Goal: Task Accomplishment & Management: Manage account settings

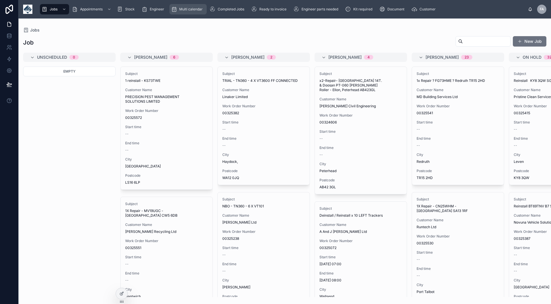
click at [195, 9] on span "Multi calendar" at bounding box center [190, 9] width 23 height 5
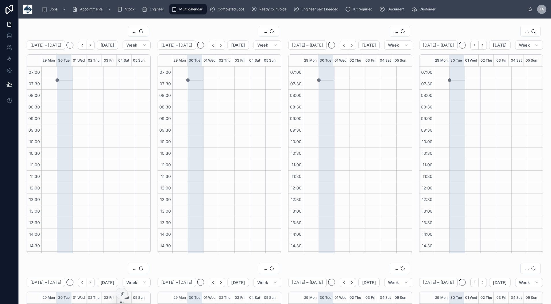
scroll to position [91, 0]
click at [129, 31] on span "OFFICE" at bounding box center [129, 31] width 14 height 6
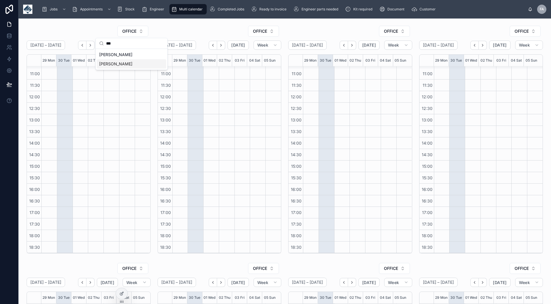
type input "***"
click at [122, 62] on div "[PERSON_NAME]" at bounding box center [131, 63] width 69 height 9
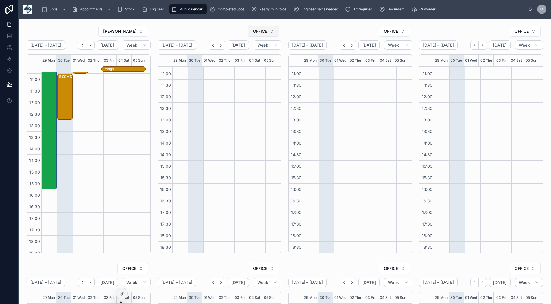
click at [257, 30] on span "OFFICE" at bounding box center [260, 31] width 14 height 6
type input "***"
click at [262, 55] on div "[PERSON_NAME]" at bounding box center [261, 54] width 69 height 9
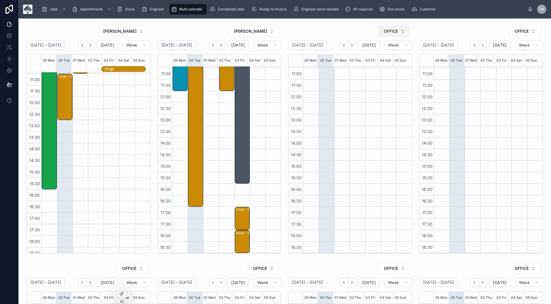
click at [387, 29] on span "OFFICE" at bounding box center [391, 31] width 14 height 6
type input "****"
click at [390, 63] on span "[PERSON_NAME]" at bounding box center [374, 64] width 33 height 6
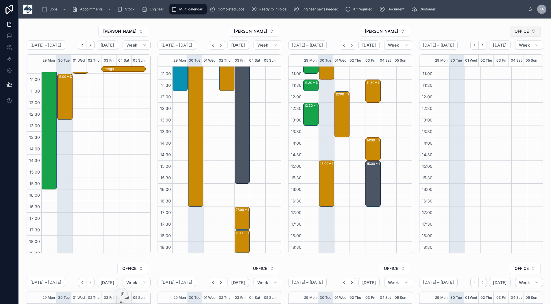
click at [520, 33] on span "OFFICE" at bounding box center [521, 31] width 14 height 6
type input "****"
click at [515, 53] on span "[PERSON_NAME]" at bounding box center [498, 55] width 33 height 6
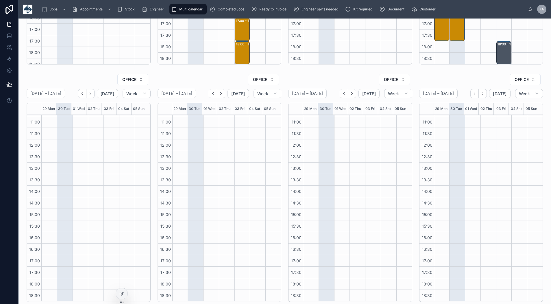
scroll to position [192, 0]
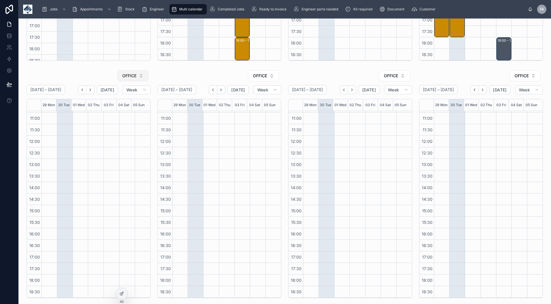
click at [137, 79] on button "OFFICE" at bounding box center [132, 75] width 31 height 11
type input "****"
click at [133, 100] on div "PAUL HITCHEN" at bounding box center [131, 98] width 69 height 9
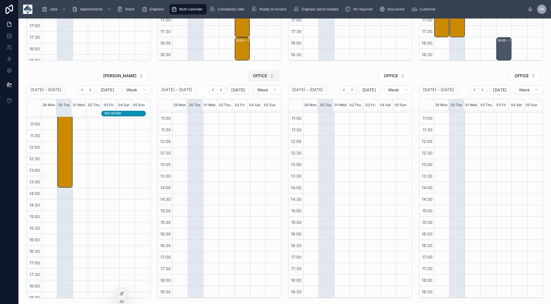
click at [258, 78] on span "OFFICE" at bounding box center [260, 76] width 14 height 6
type input "***"
click at [254, 100] on span "[PERSON_NAME]" at bounding box center [245, 99] width 33 height 6
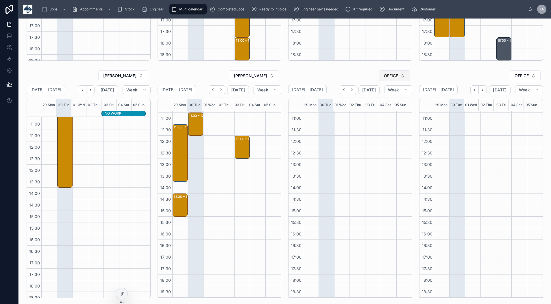
click at [381, 77] on button "OFFICE" at bounding box center [394, 75] width 31 height 11
type input "***"
click at [378, 100] on span "[PERSON_NAME]" at bounding box center [374, 99] width 33 height 6
click at [518, 73] on span "OFFICE" at bounding box center [521, 76] width 14 height 6
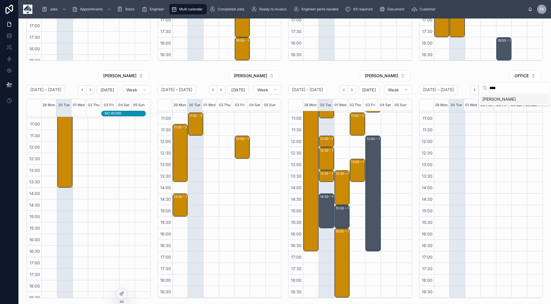
type input "****"
click at [514, 98] on span "[PERSON_NAME]" at bounding box center [498, 99] width 33 height 6
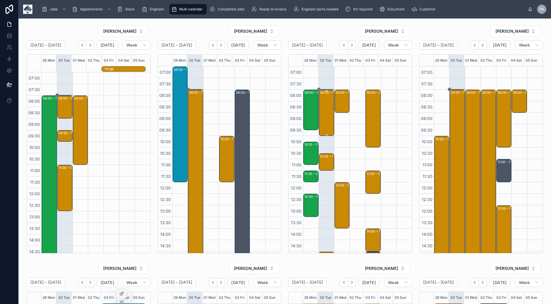
click at [321, 110] on div "08:00 – 10:00 TRACKSTAR UK - 00325064 - TIMED 8AM - 1 X INSTALL (S5) - DONCASTE…" at bounding box center [327, 112] width 14 height 45
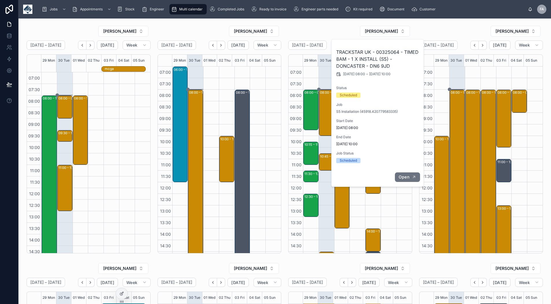
click at [411, 177] on button "Open" at bounding box center [407, 177] width 25 height 10
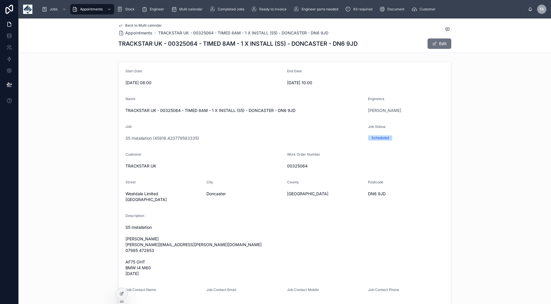
scroll to position [87, 0]
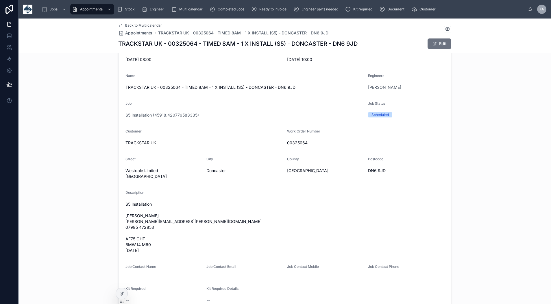
click at [137, 25] on span "Back to Multi calendar" at bounding box center [143, 25] width 37 height 5
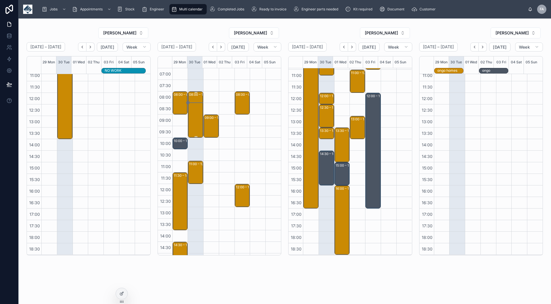
click at [194, 115] on div "08:00 – 10:00 TRACKSTAR UK - 00325379 - 1 X INSTALL - 8AM - BURY - BL9 7ET" at bounding box center [196, 114] width 14 height 45
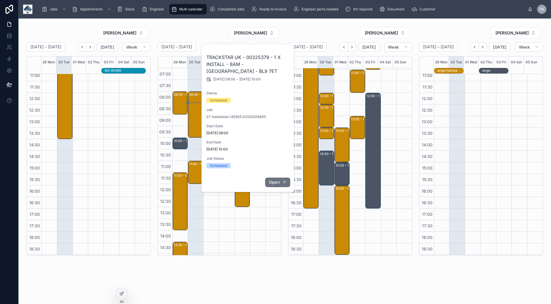
click at [274, 179] on span "Open" at bounding box center [274, 181] width 11 height 5
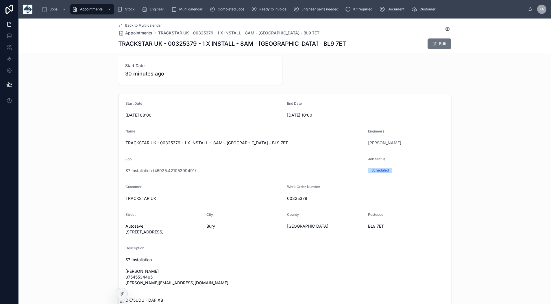
scroll to position [29, 0]
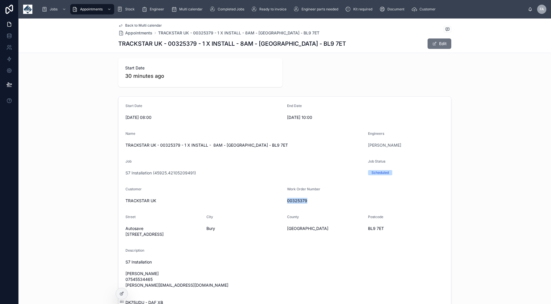
drag, startPoint x: 310, startPoint y: 202, endPoint x: 285, endPoint y: 201, distance: 24.9
click at [287, 201] on span "00325379" at bounding box center [365, 201] width 157 height 6
copy span "00325379"
click at [129, 24] on span "Back to Multi calendar" at bounding box center [143, 25] width 37 height 5
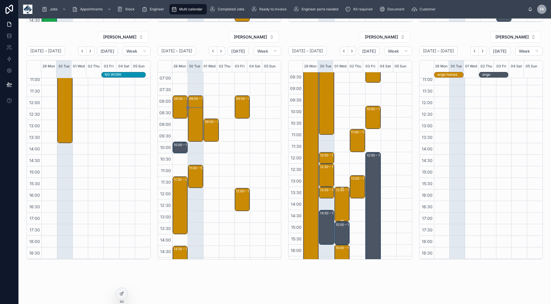
scroll to position [33, 0]
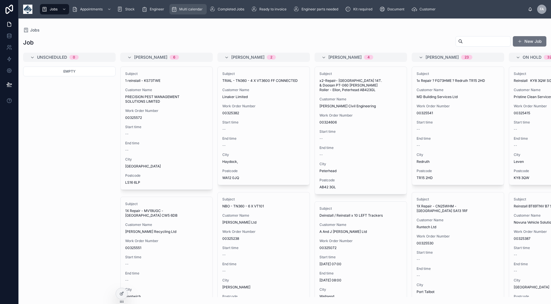
click at [192, 12] on div "Multi calendar" at bounding box center [188, 9] width 34 height 9
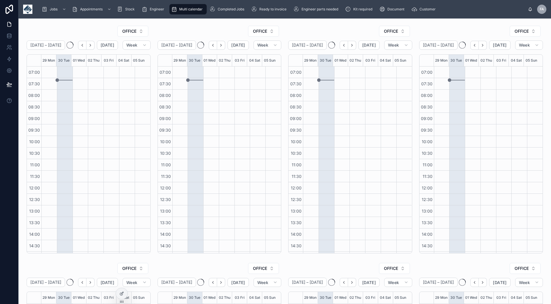
scroll to position [91, 0]
click at [123, 33] on span "OFFICE" at bounding box center [129, 31] width 14 height 6
type input "****"
click at [126, 54] on div "WAYNE DYE" at bounding box center [131, 54] width 69 height 9
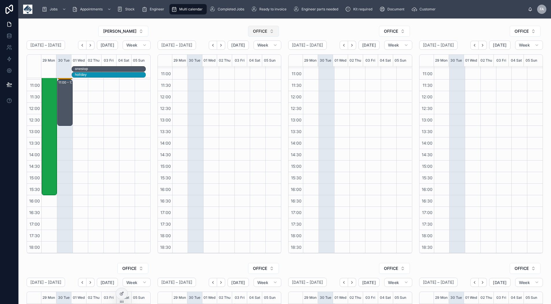
click at [253, 33] on span "OFFICE" at bounding box center [260, 31] width 14 height 6
type input "***"
click at [252, 53] on span "DWAYNE ROMER" at bounding box center [245, 55] width 33 height 6
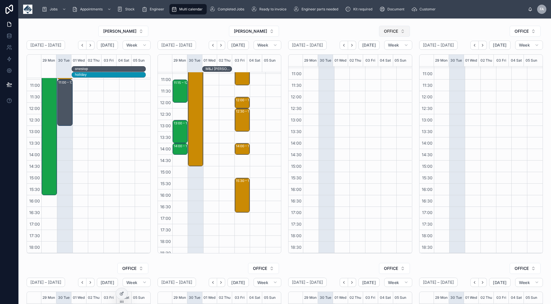
click at [380, 33] on button "OFFICE" at bounding box center [394, 31] width 31 height 11
type input "****"
click at [375, 54] on span "JOSH MAUCHAZA" at bounding box center [374, 55] width 33 height 6
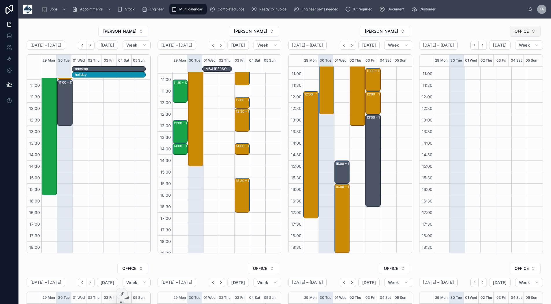
click at [514, 28] on span "OFFICE" at bounding box center [521, 31] width 14 height 6
type input "***"
click at [498, 53] on span "KEITH DENT" at bounding box center [498, 55] width 33 height 6
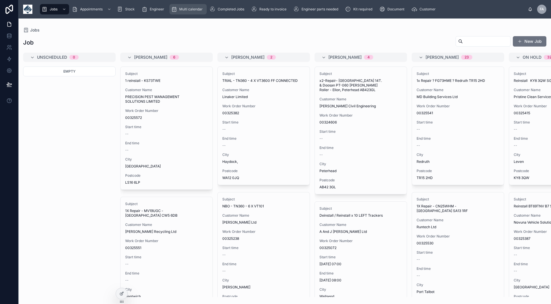
drag, startPoint x: 199, startPoint y: 10, endPoint x: 1, endPoint y: 23, distance: 198.1
click at [198, 10] on span "Multi calendar" at bounding box center [190, 9] width 23 height 5
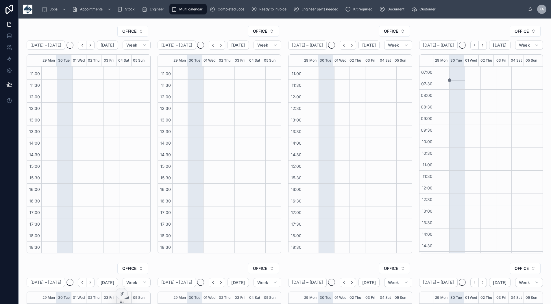
scroll to position [91, 0]
click at [138, 30] on button "OFFICE" at bounding box center [132, 31] width 31 height 11
type input "***"
click at [132, 55] on span "[PERSON_NAME]" at bounding box center [115, 55] width 33 height 6
click at [253, 32] on span "OFFICE" at bounding box center [260, 31] width 14 height 6
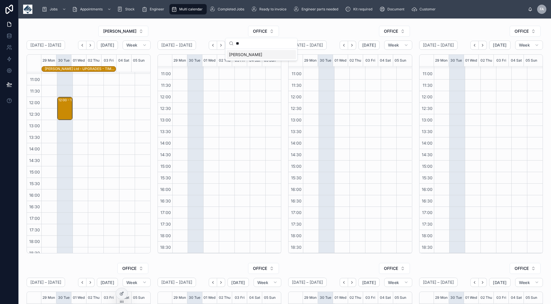
type input "**"
click at [247, 55] on span "IMRAAN GABIER" at bounding box center [245, 55] width 33 height 6
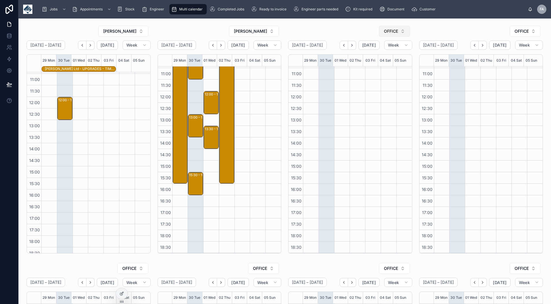
click at [391, 32] on span "OFFICE" at bounding box center [391, 31] width 14 height 6
type input "**"
click at [383, 64] on span "[PERSON_NAME]" at bounding box center [374, 64] width 33 height 6
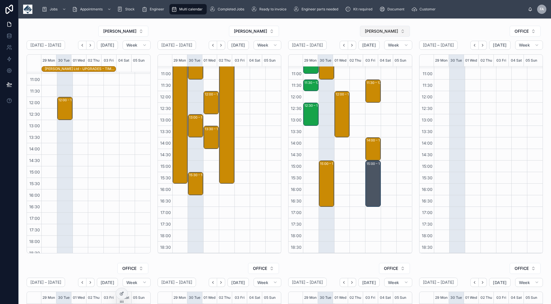
click at [396, 30] on button "[PERSON_NAME]" at bounding box center [385, 31] width 50 height 11
type input "**"
click at [385, 55] on div "RYAN DENTON" at bounding box center [381, 54] width 69 height 9
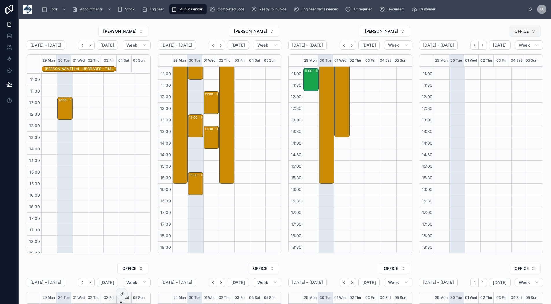
click at [520, 34] on button "OFFICE" at bounding box center [524, 31] width 31 height 11
type input "****"
click at [508, 52] on span "RICHARD FORD" at bounding box center [498, 55] width 33 height 6
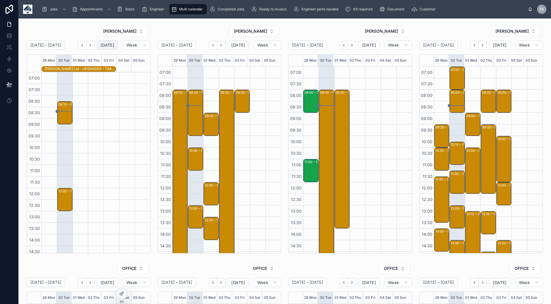
scroll to position [91, 0]
click at [192, 120] on div "08:00 – 10:00 SCS Cleaning Services Ltd - 1 x install - timed 8am - eh19 3jq" at bounding box center [196, 112] width 14 height 45
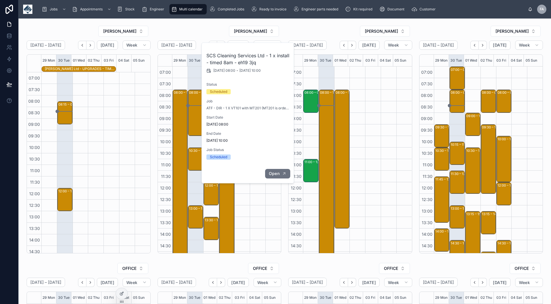
click at [273, 176] on span "Open" at bounding box center [274, 173] width 11 height 5
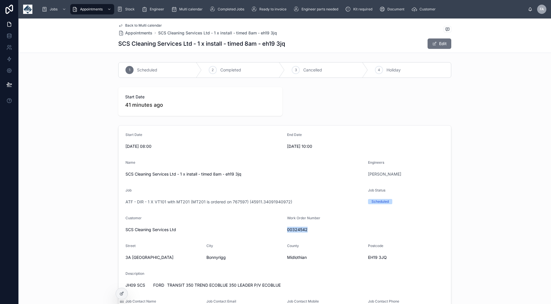
drag, startPoint x: 310, startPoint y: 231, endPoint x: 285, endPoint y: 229, distance: 25.2
click at [287, 229] on span "00324542" at bounding box center [365, 230] width 157 height 6
copy span "00324542"
click at [147, 26] on span "Back to Multi calendar" at bounding box center [143, 25] width 37 height 5
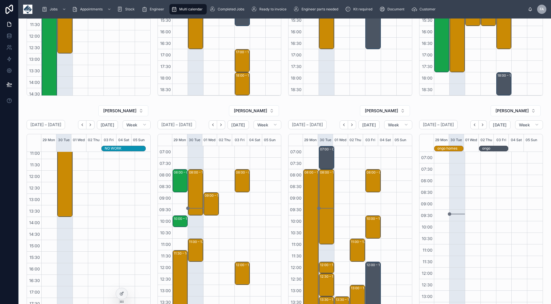
scroll to position [231, 0]
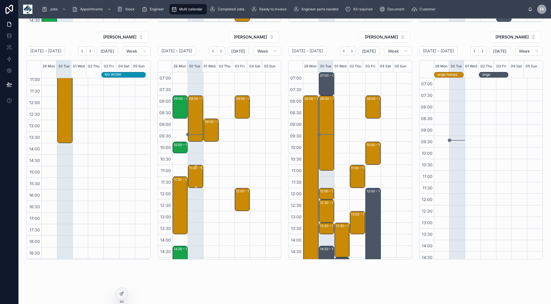
click at [195, 176] on div "11:00 – 12:00 Trilogy Freight Limited - 00324268 - 1 X REPAIR/INSTALL - AM 1 HO…" at bounding box center [196, 176] width 14 height 22
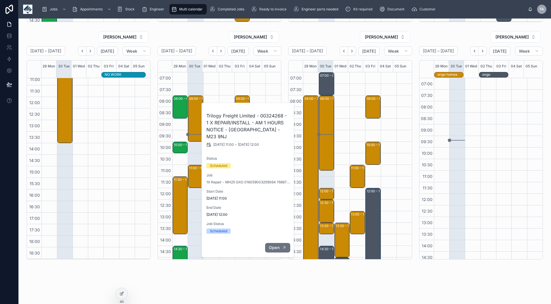
click at [269, 245] on span "Open" at bounding box center [274, 247] width 11 height 5
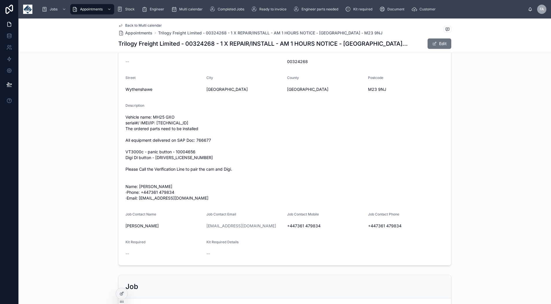
scroll to position [173, 0]
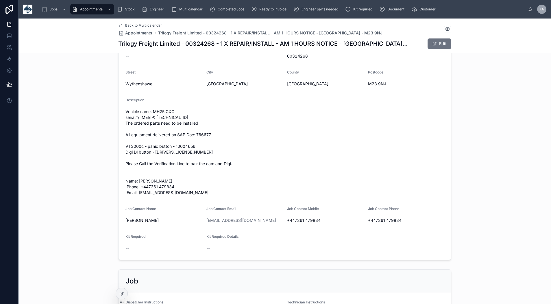
drag, startPoint x: 144, startPoint y: 25, endPoint x: 548, endPoint y: 119, distance: 415.0
click at [144, 25] on span "Back to Multi calendar" at bounding box center [143, 25] width 37 height 5
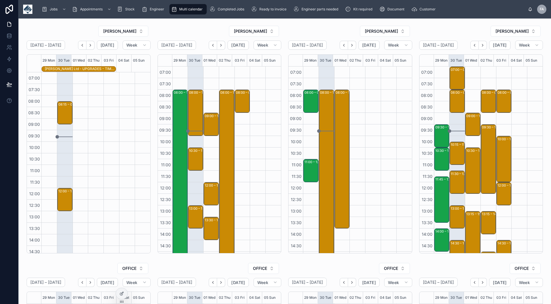
scroll to position [91, 0]
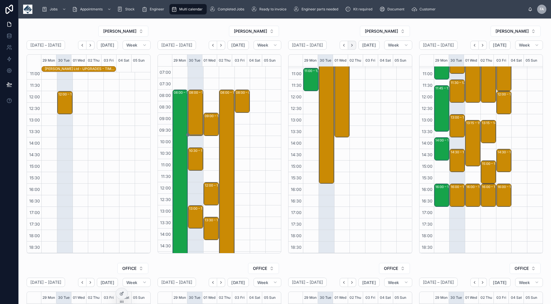
click at [350, 45] on icon "Next" at bounding box center [352, 45] width 4 height 4
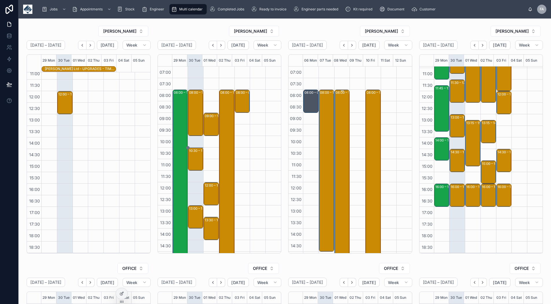
click at [337, 110] on div "08:00 – 16:00 00323903 - 14 LEFT" at bounding box center [343, 182] width 14 height 184
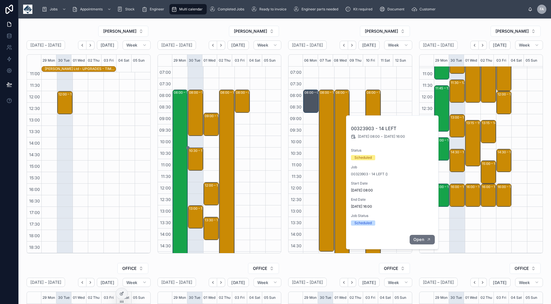
click at [425, 239] on button "Open" at bounding box center [421, 240] width 25 height 10
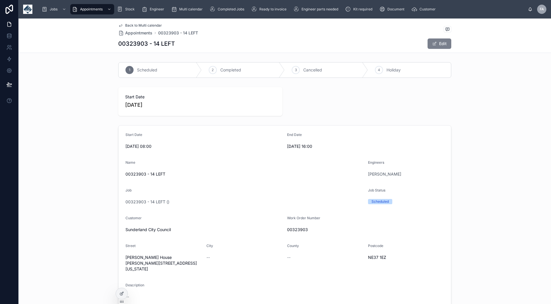
click at [441, 40] on button "Edit" at bounding box center [439, 43] width 24 height 10
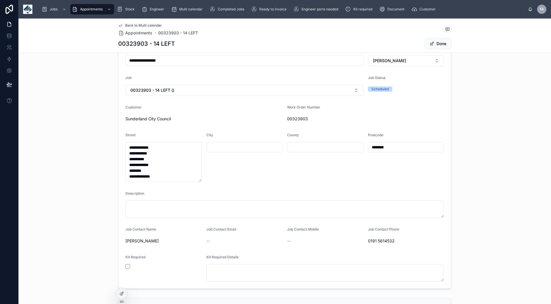
scroll to position [116, 0]
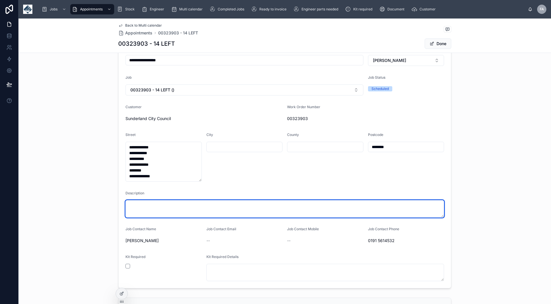
click at [167, 208] on textarea at bounding box center [284, 208] width 318 height 17
paste textarea "**********"
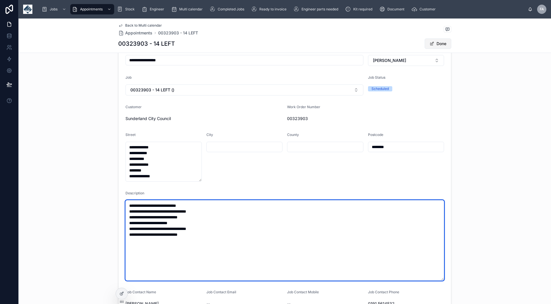
type textarea "**********"
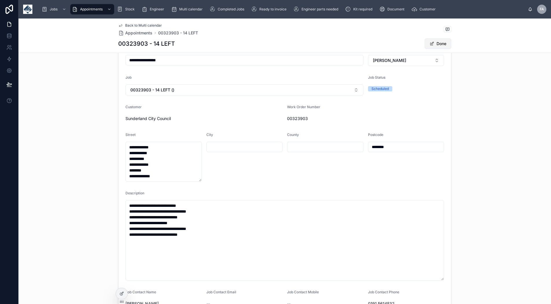
click at [429, 43] on span at bounding box center [431, 43] width 5 height 5
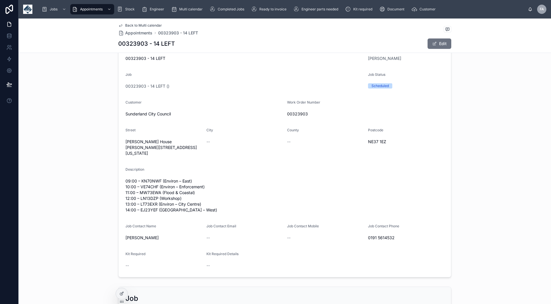
click at [147, 25] on span "Back to Multi calendar" at bounding box center [143, 25] width 37 height 5
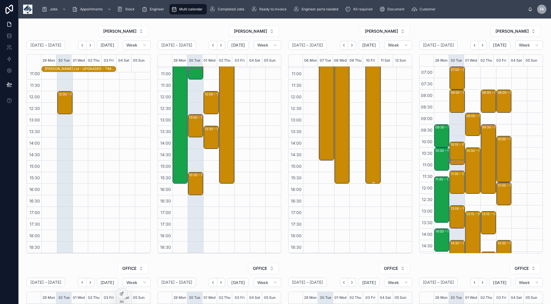
click at [366, 81] on div "08:00 – 16:00 00323903 - 14 LEFT" at bounding box center [373, 91] width 14 height 184
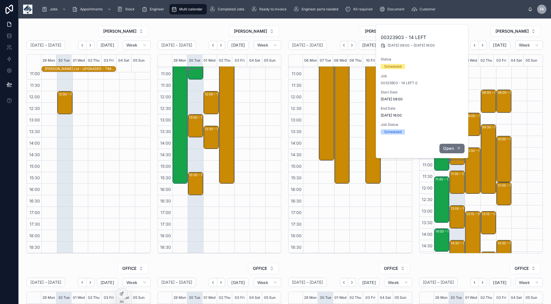
click at [448, 148] on span "Open" at bounding box center [448, 148] width 11 height 5
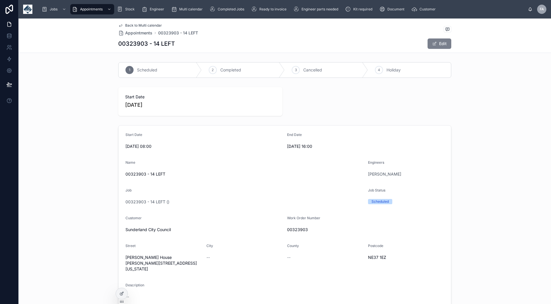
click at [434, 43] on span at bounding box center [434, 43] width 5 height 5
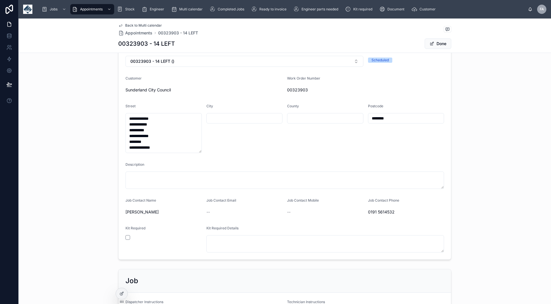
scroll to position [144, 0]
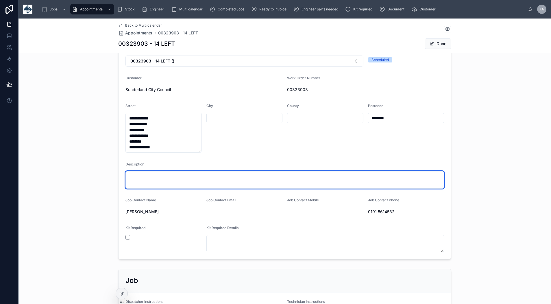
click at [136, 179] on textarea at bounding box center [284, 179] width 318 height 17
paste textarea "**********"
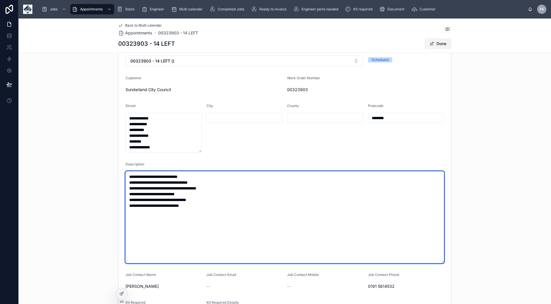
type textarea "**********"
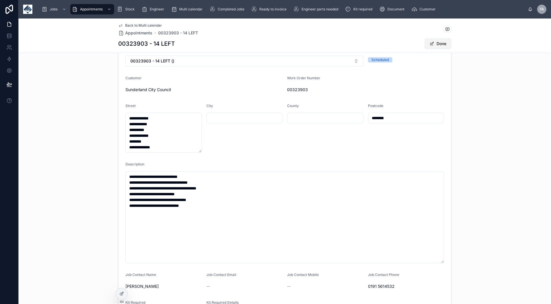
click at [429, 45] on span at bounding box center [431, 43] width 5 height 5
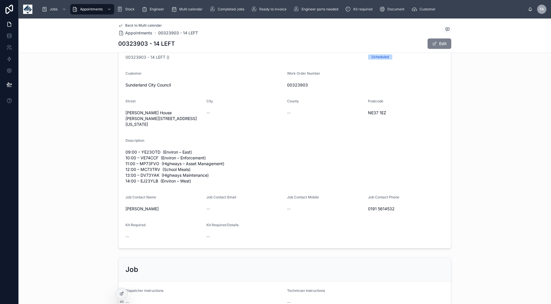
scroll to position [143, 0]
click at [125, 25] on span "Back to Multi calendar" at bounding box center [143, 25] width 37 height 5
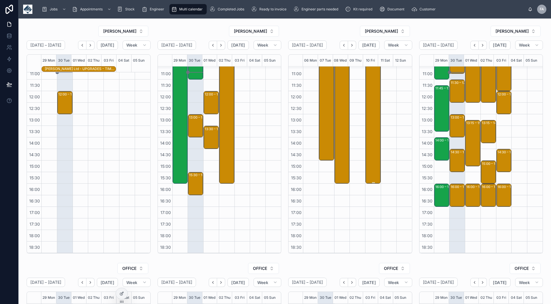
click at [372, 91] on div "08:00 – 16:00 00323903 - 14 LEFT" at bounding box center [373, 91] width 14 height 184
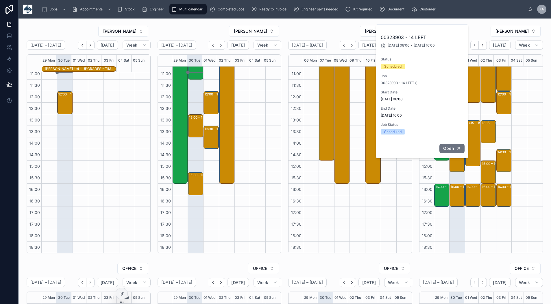
click at [455, 146] on button "Open" at bounding box center [451, 149] width 25 height 10
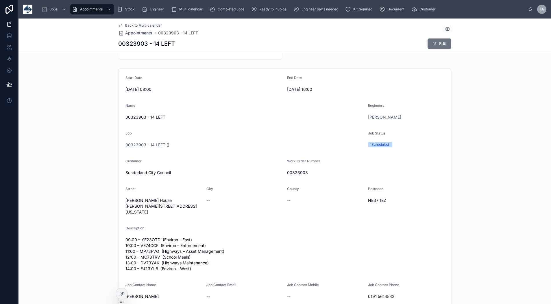
scroll to position [116, 0]
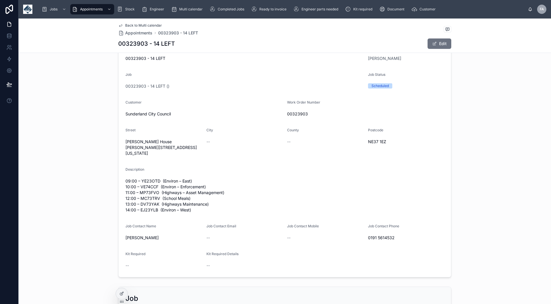
click at [224, 213] on span "09:00 – YE23OTD (Environ – East) 10:00 – VE74CCF (Environ – Enforcement) 11:00 …" at bounding box center [284, 195] width 318 height 35
click at [223, 213] on span "09:00 – YE23OTD (Environ – East) 10:00 – VE74CCF (Environ – Enforcement) 11:00 …" at bounding box center [284, 195] width 318 height 35
click at [221, 213] on span "09:00 – YE23OTD (Environ – East) 10:00 – VE74CCF (Environ – Enforcement) 11:00 …" at bounding box center [284, 195] width 318 height 35
click at [432, 45] on span at bounding box center [434, 43] width 5 height 5
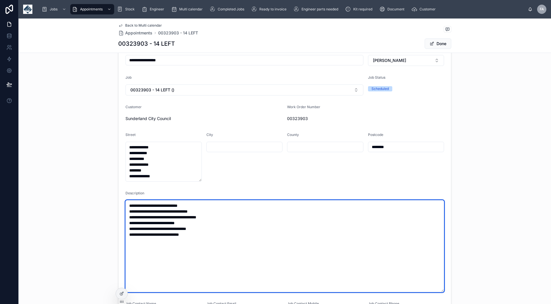
click at [214, 234] on textarea "**********" at bounding box center [284, 246] width 318 height 92
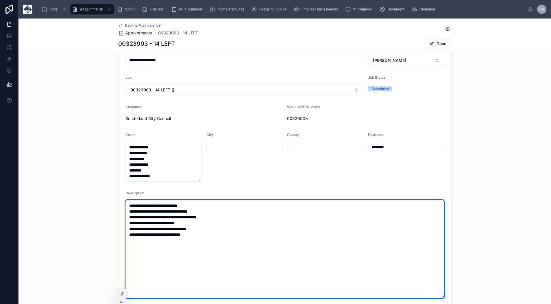
paste textarea "********"
drag, startPoint x: 152, startPoint y: 238, endPoint x: 129, endPoint y: 239, distance: 23.7
click at [129, 239] on textarea "**********" at bounding box center [284, 249] width 318 height 98
click at [160, 211] on textarea "**********" at bounding box center [284, 249] width 318 height 98
paste textarea "********"
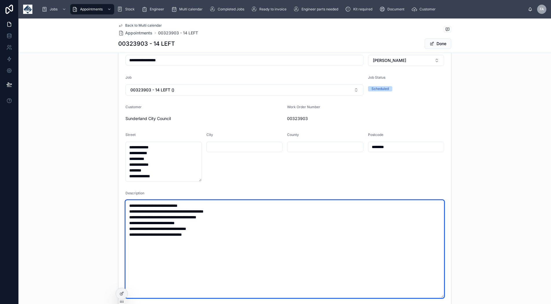
drag, startPoint x: 160, startPoint y: 211, endPoint x: 143, endPoint y: 213, distance: 17.4
click at [143, 213] on textarea "**********" at bounding box center [284, 249] width 318 height 98
type textarea "**********"
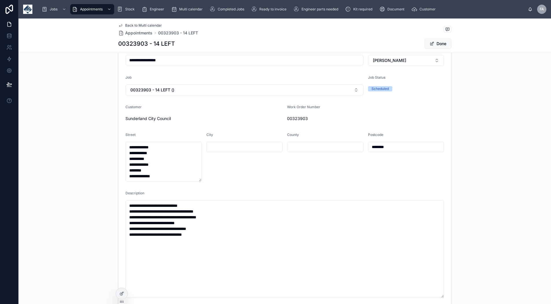
click at [431, 44] on span at bounding box center [431, 43] width 5 height 5
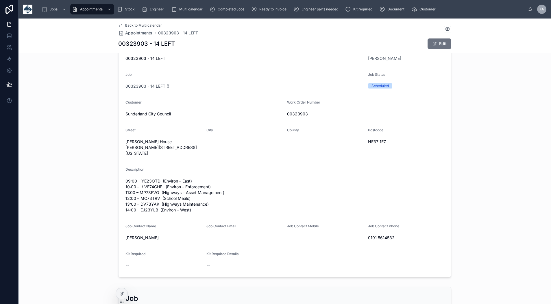
click at [127, 24] on span "Back to Multi calendar" at bounding box center [143, 25] width 37 height 5
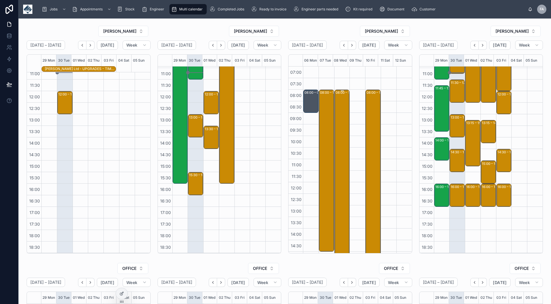
click at [338, 121] on div "08:00 – 16:00 00323903 - 14 LEFT" at bounding box center [343, 182] width 14 height 184
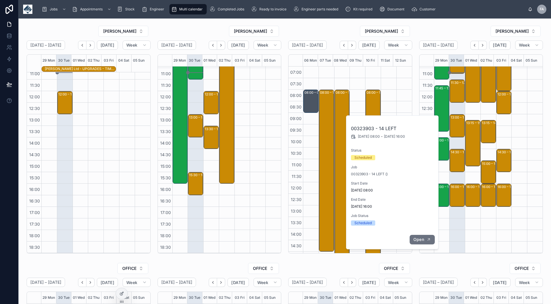
click at [418, 238] on span "Open" at bounding box center [418, 239] width 11 height 5
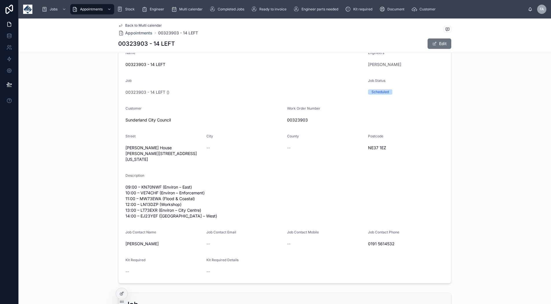
scroll to position [116, 0]
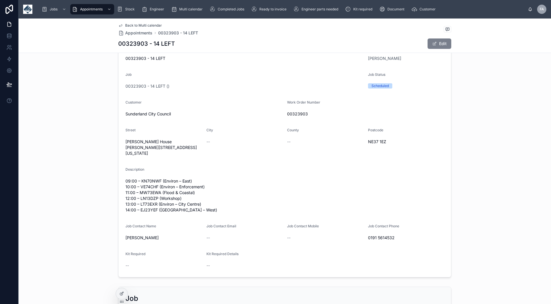
click at [433, 43] on span at bounding box center [434, 43] width 5 height 5
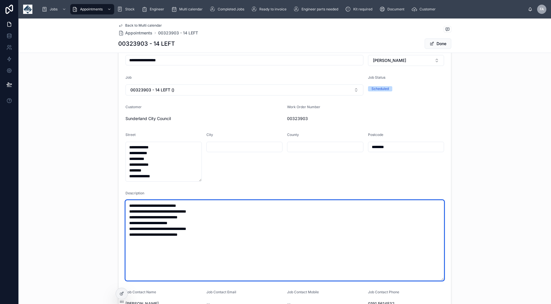
drag, startPoint x: 161, startPoint y: 211, endPoint x: 141, endPoint y: 212, distance: 19.7
click at [141, 212] on textarea "**********" at bounding box center [284, 240] width 318 height 80
paste textarea
click at [175, 249] on textarea "**********" at bounding box center [284, 240] width 318 height 80
type textarea "**********"
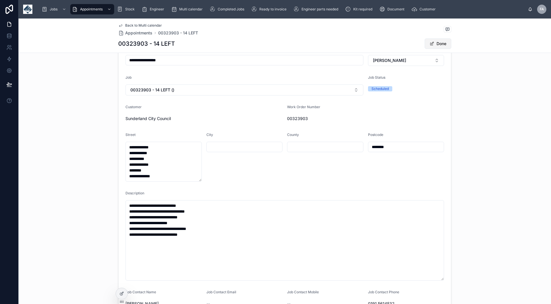
click at [434, 41] on button "Done" at bounding box center [438, 43] width 27 height 10
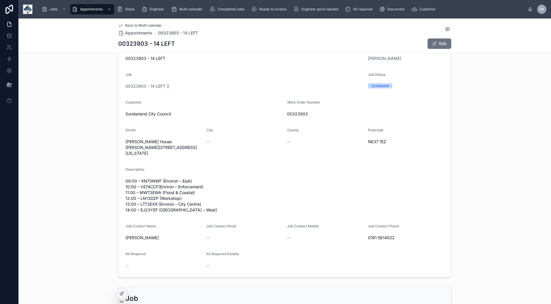
click at [126, 26] on span "Back to Multi calendar" at bounding box center [143, 25] width 37 height 5
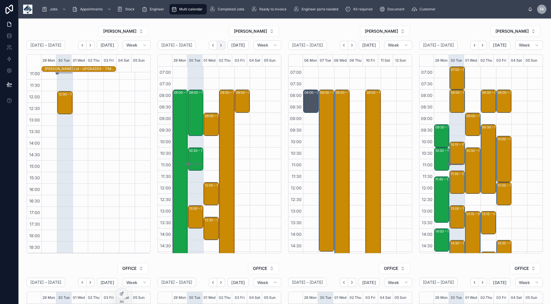
click at [218, 47] on button "Next" at bounding box center [221, 45] width 8 height 9
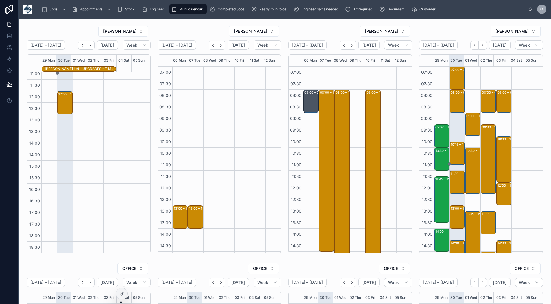
click at [195, 211] on div "13:00 – 14:00 Historic Environment Scotland - 1 x ins - 1 hr notice - ky16 9ql" at bounding box center [196, 217] width 14 height 22
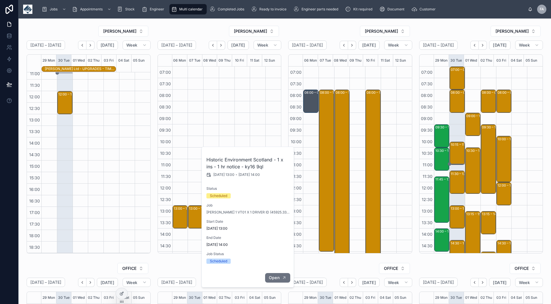
click at [273, 277] on span "Open" at bounding box center [274, 277] width 11 height 5
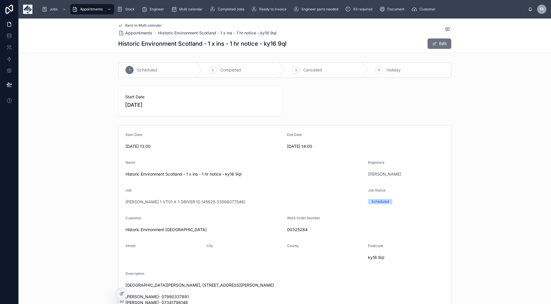
click at [130, 25] on span "Back to Multi calendar" at bounding box center [143, 25] width 37 height 5
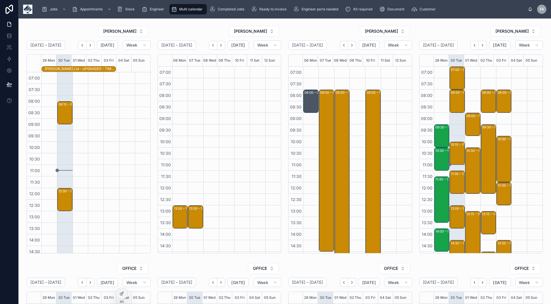
scroll to position [91, 0]
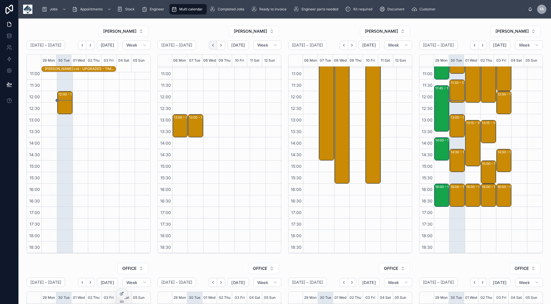
click at [213, 45] on icon "Back" at bounding box center [213, 45] width 4 height 4
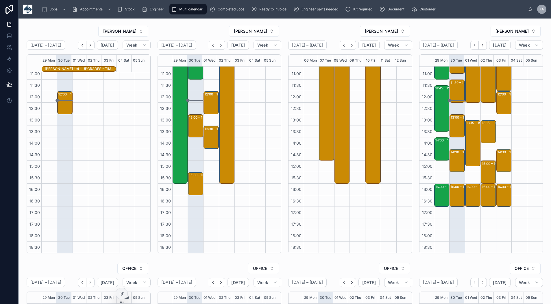
click at [213, 45] on icon "Back" at bounding box center [213, 45] width 4 height 4
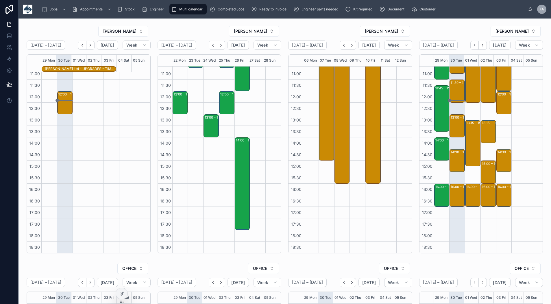
click at [213, 45] on icon "Back" at bounding box center [213, 45] width 4 height 4
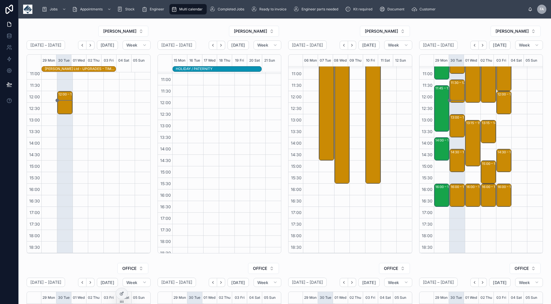
click at [213, 45] on icon "Back" at bounding box center [213, 45] width 4 height 4
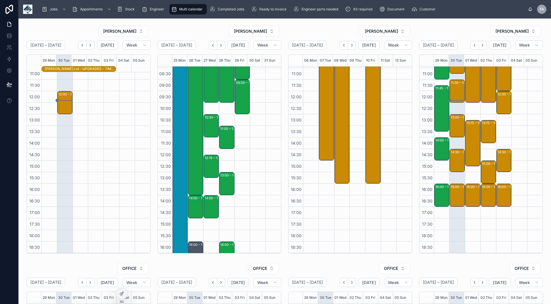
scroll to position [4, 0]
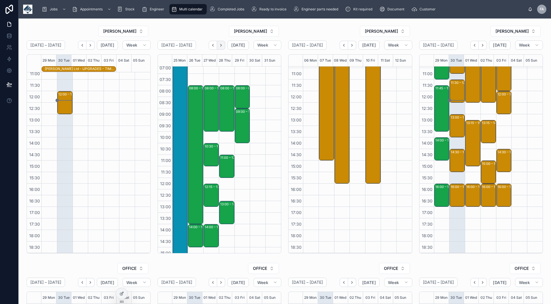
click at [219, 45] on icon "Next" at bounding box center [221, 45] width 4 height 4
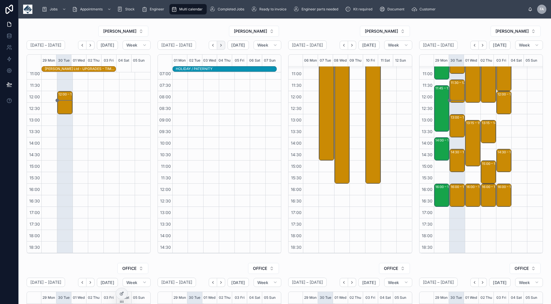
click at [220, 47] on icon "Next" at bounding box center [221, 45] width 4 height 4
click at [212, 45] on icon "Back" at bounding box center [213, 45] width 4 height 4
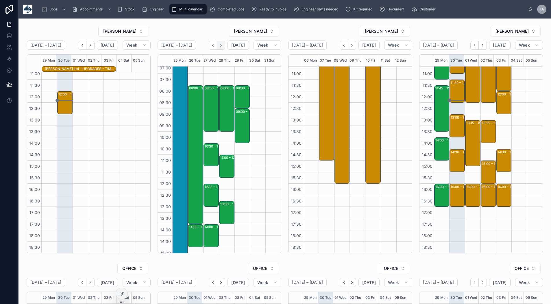
click at [220, 45] on icon "Next" at bounding box center [220, 45] width 1 height 2
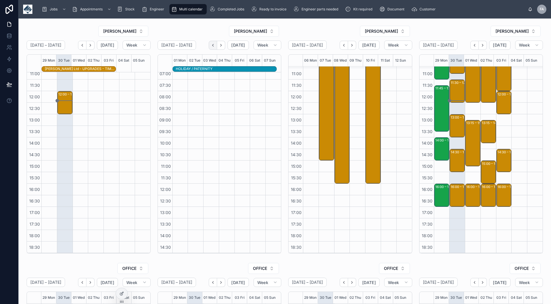
click at [212, 44] on icon "Back" at bounding box center [213, 45] width 4 height 4
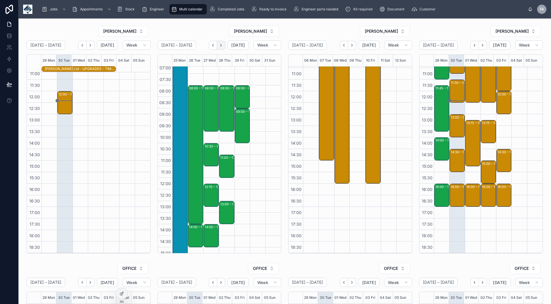
click at [221, 44] on icon "Next" at bounding box center [221, 45] width 4 height 4
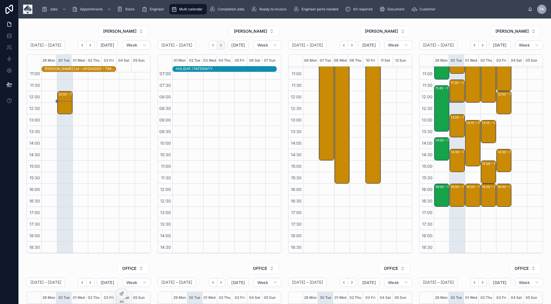
click at [222, 45] on button "Next" at bounding box center [221, 45] width 8 height 9
click at [222, 45] on icon "Next" at bounding box center [221, 45] width 4 height 4
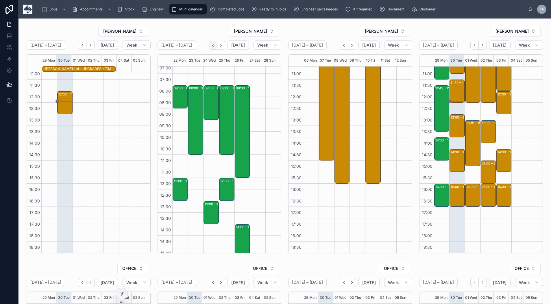
click at [211, 46] on icon "Back" at bounding box center [213, 45] width 4 height 4
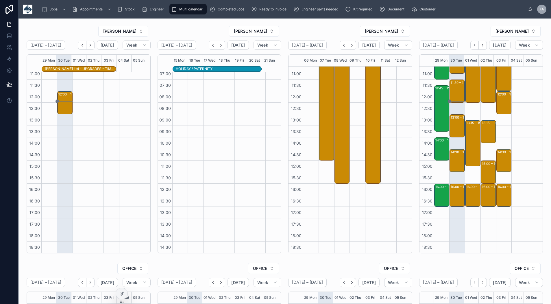
click at [211, 46] on icon "Back" at bounding box center [213, 45] width 4 height 4
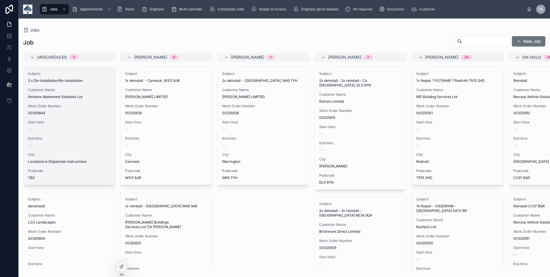
click at [81, 102] on div "Subject 2 x De-installation/Re-installation Customer Name Amiante Abatement Sol…" at bounding box center [69, 126] width 92 height 118
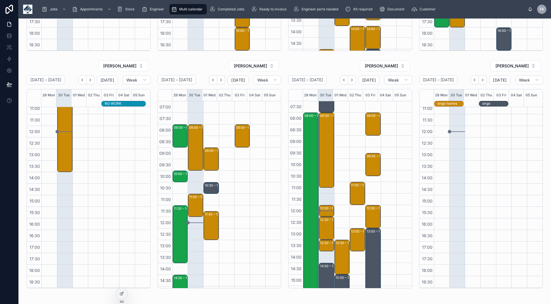
scroll to position [4, 0]
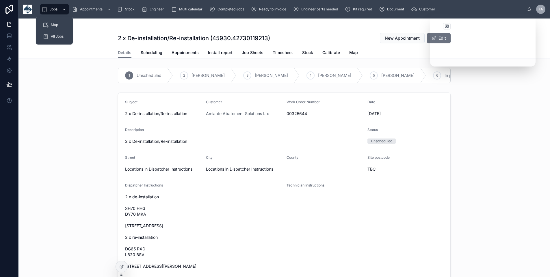
click at [52, 11] on span "Jobs" at bounding box center [54, 9] width 8 height 5
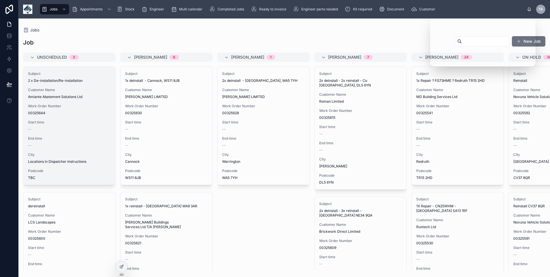
click at [71, 100] on div "Subject 2 x De-installation/Re-installation Customer Name Amiante Abatement Sol…" at bounding box center [69, 126] width 92 height 118
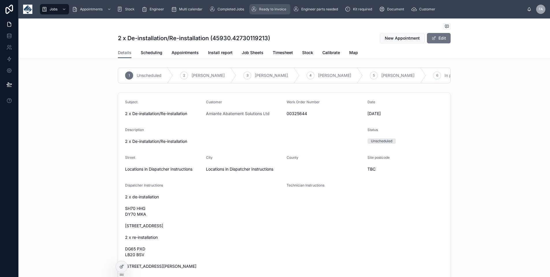
click at [256, 7] on icon "scrollable content" at bounding box center [254, 9] width 6 height 6
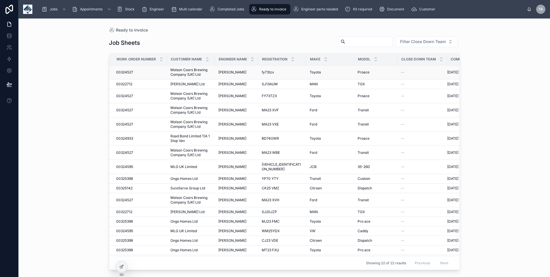
click at [234, 73] on span "[PERSON_NAME]" at bounding box center [232, 72] width 28 height 5
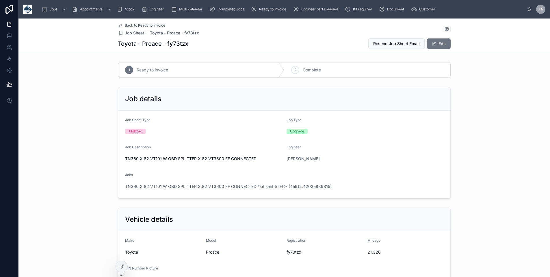
click at [130, 26] on span "Back to Ready to invoice" at bounding box center [145, 25] width 40 height 5
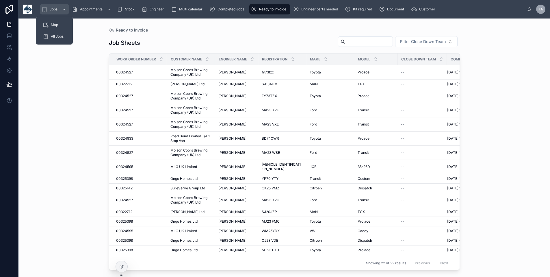
click at [55, 8] on span "Jobs" at bounding box center [54, 9] width 8 height 5
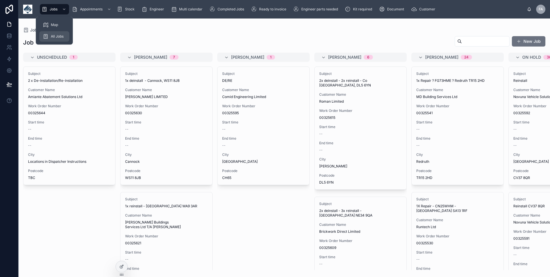
click at [54, 34] on div "All Jobs" at bounding box center [54, 36] width 23 height 9
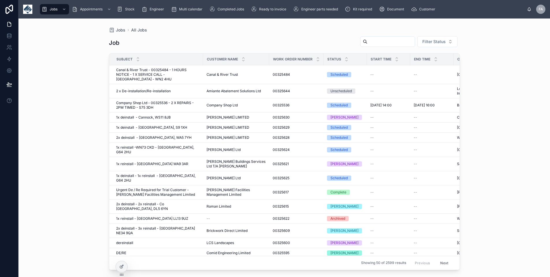
click at [394, 40] on input "text" at bounding box center [391, 42] width 47 height 8
paste input "********"
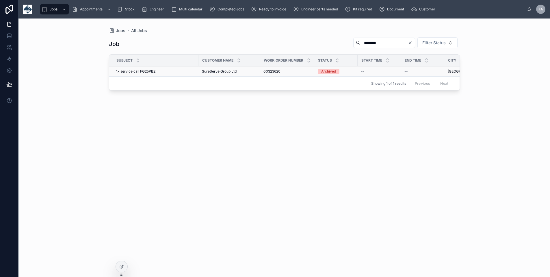
type input "********"
click at [151, 69] on span "1x service call FG25PBZ" at bounding box center [136, 71] width 40 height 5
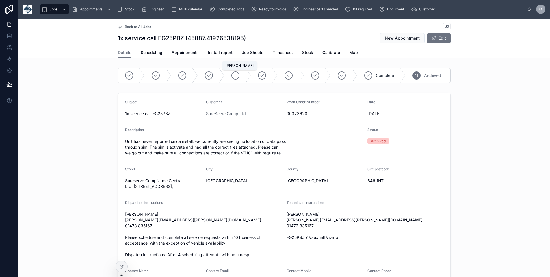
click at [233, 75] on icon at bounding box center [235, 75] width 5 height 5
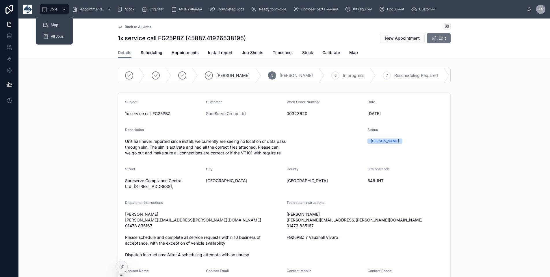
click at [51, 8] on span "Jobs" at bounding box center [54, 9] width 8 height 5
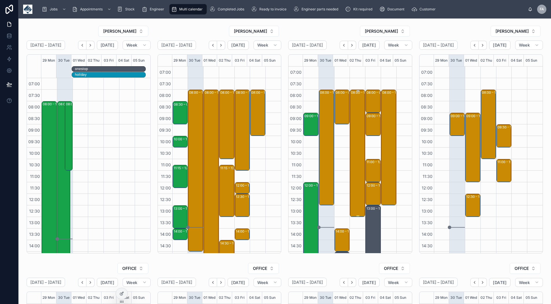
click div "08:00 – 13:30 Molson Coors Brewing Company (UK) Ltd - 00324527 - 8am timed - 5 …"
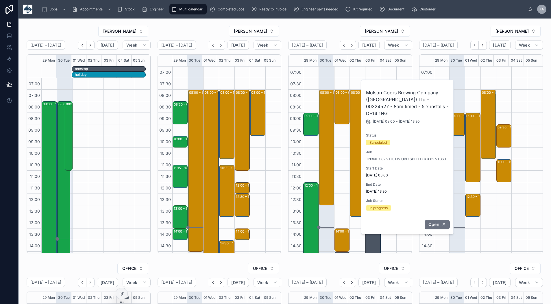
click icon "button"
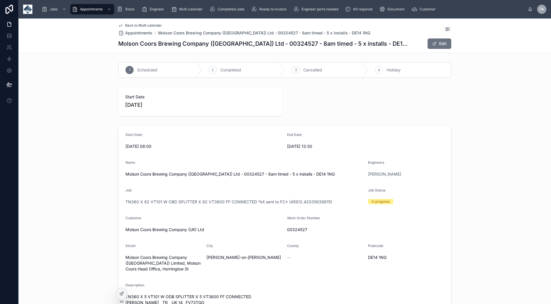
click span "Back to Multi calendar"
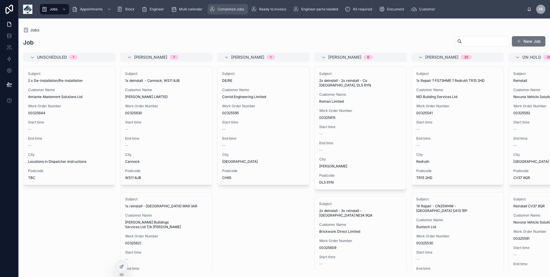
click at [230, 10] on span "Completed Jobs" at bounding box center [231, 9] width 27 height 5
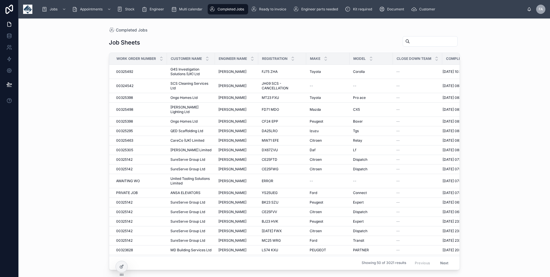
click at [410, 38] on input "text" at bounding box center [433, 41] width 47 height 8
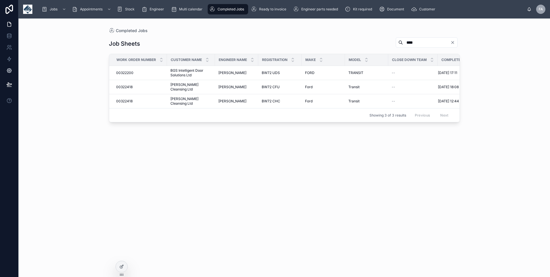
type input "****"
click at [90, 10] on span "Appointments" at bounding box center [91, 9] width 23 height 5
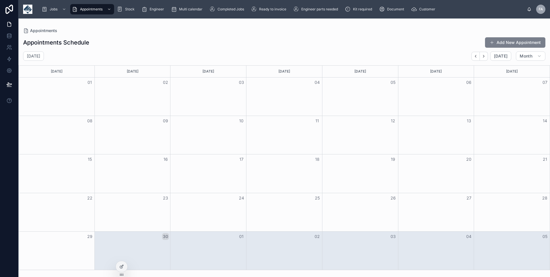
click at [522, 42] on button "Add New Appointment" at bounding box center [515, 42] width 60 height 10
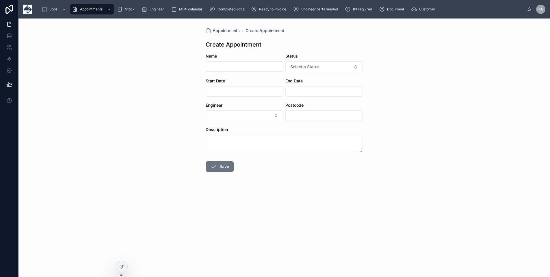
click at [217, 69] on input "text" at bounding box center [244, 66] width 77 height 8
type input "*******"
click at [314, 68] on span "Select a Status" at bounding box center [304, 67] width 29 height 6
click at [307, 100] on span "Holiday" at bounding box center [298, 98] width 19 height 5
click at [230, 94] on input "text" at bounding box center [244, 91] width 77 height 8
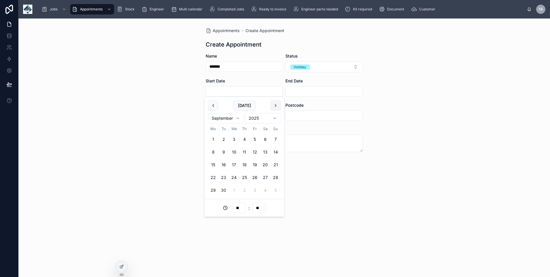
click at [277, 105] on button at bounding box center [275, 105] width 10 height 10
click at [255, 191] on button "2" at bounding box center [255, 190] width 10 height 10
type input "**********"
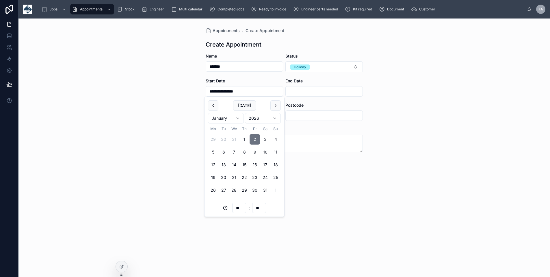
click at [308, 91] on input "text" at bounding box center [324, 91] width 77 height 8
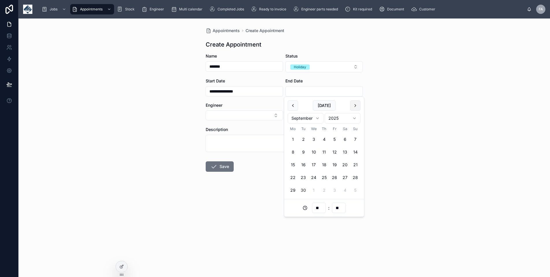
click at [353, 104] on button at bounding box center [355, 105] width 10 height 10
click at [343, 138] on button "3" at bounding box center [345, 139] width 10 height 10
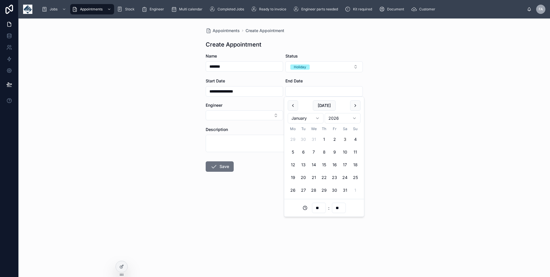
type input "**********"
click at [244, 116] on button "Select Button" at bounding box center [244, 115] width 77 height 10
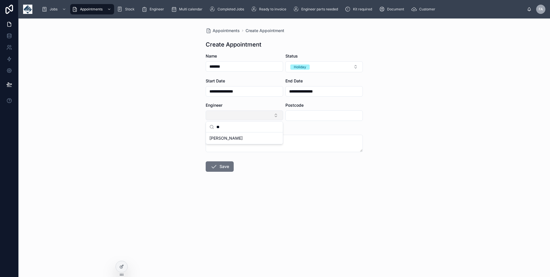
type input "*"
type input "****"
click at [221, 139] on span "[PERSON_NAME]" at bounding box center [226, 138] width 33 height 6
click at [214, 165] on icon at bounding box center [213, 167] width 7 height 7
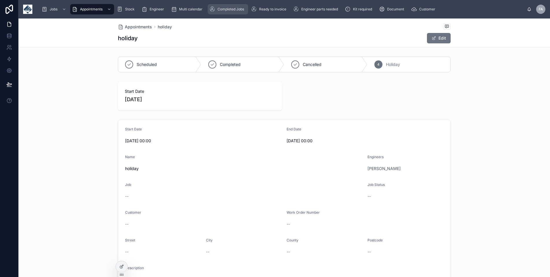
click at [233, 10] on span "Completed Jobs" at bounding box center [231, 9] width 27 height 5
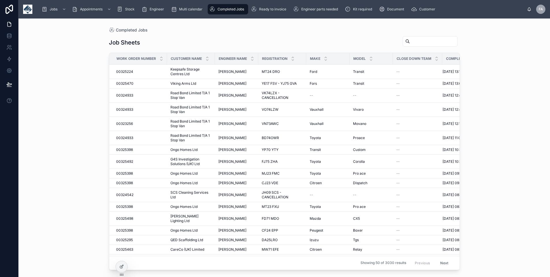
click at [410, 41] on input "text" at bounding box center [433, 41] width 47 height 8
click at [415, 42] on input "text" at bounding box center [433, 41] width 47 height 8
paste input "********"
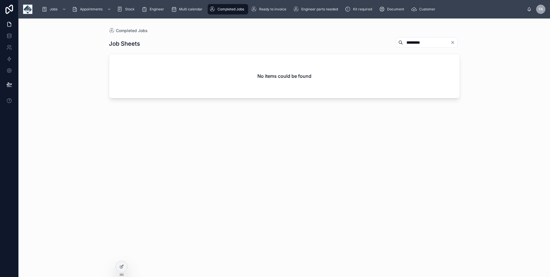
click at [405, 41] on input "********" at bounding box center [426, 42] width 47 height 8
type input "***"
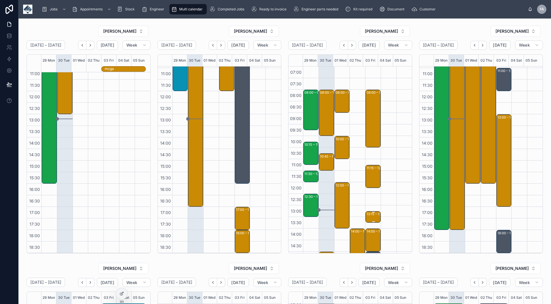
scroll to position [29, 0]
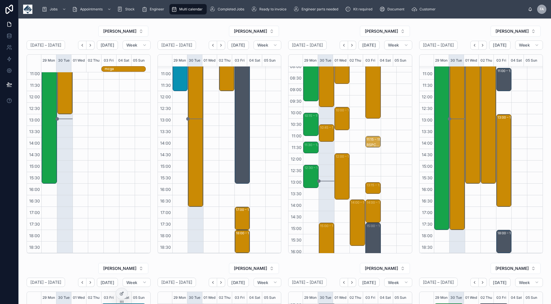
drag, startPoint x: 368, startPoint y: 158, endPoint x: 368, endPoint y: 153, distance: 5.5
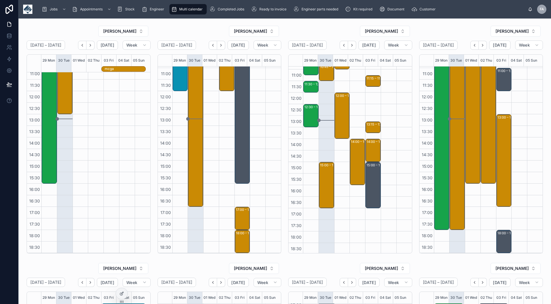
scroll to position [91, 0]
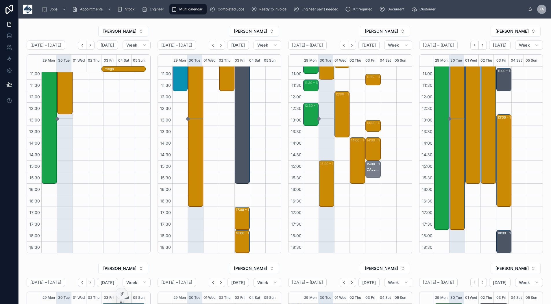
drag, startPoint x: 367, startPoint y: 206, endPoint x: 369, endPoint y: 178, distance: 28.1
click at [370, 177] on div "15:00 – 15:45 CALL TO THE OFFICE FOR KIT" at bounding box center [373, 169] width 15 height 17
drag, startPoint x: 368, startPoint y: 170, endPoint x: 371, endPoint y: 103, distance: 67.4
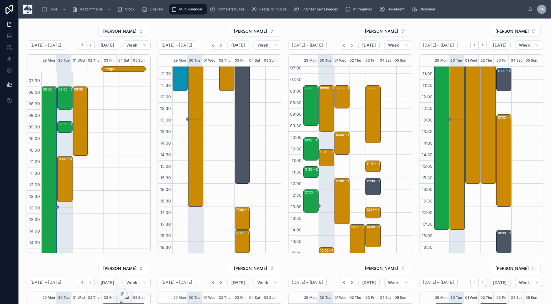
scroll to position [0, 0]
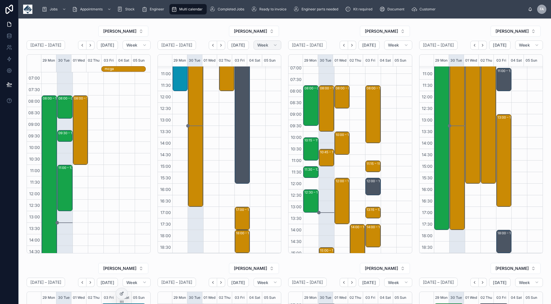
click at [257, 44] on span "Week" at bounding box center [262, 44] width 11 height 5
click at [257, 60] on button "Month" at bounding box center [253, 59] width 42 height 10
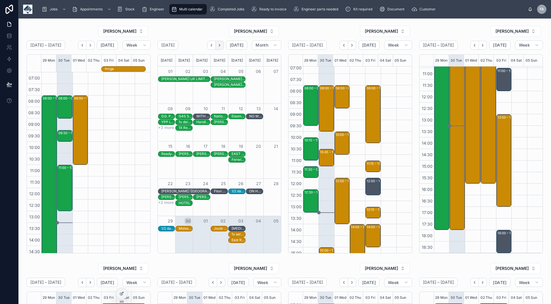
click at [220, 46] on icon "Next" at bounding box center [219, 45] width 4 height 4
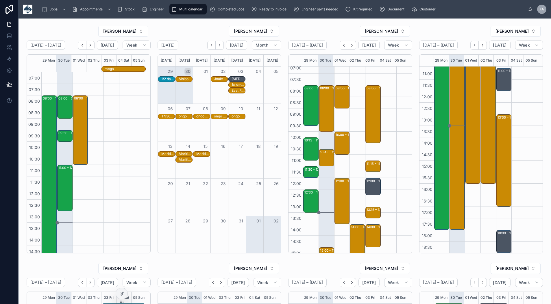
click at [221, 47] on button "Next" at bounding box center [220, 45] width 8 height 9
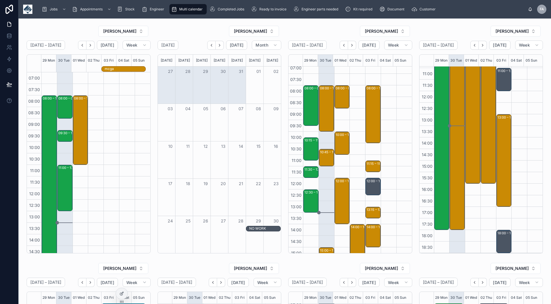
click at [221, 47] on button "Next" at bounding box center [220, 45] width 8 height 9
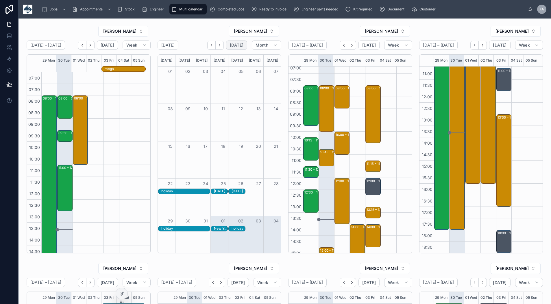
click at [235, 44] on span "[DATE]" at bounding box center [237, 44] width 14 height 5
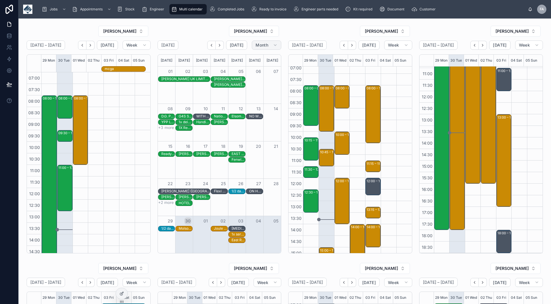
click at [260, 44] on span "Month" at bounding box center [261, 44] width 13 height 5
click at [254, 71] on button "Week" at bounding box center [253, 70] width 42 height 10
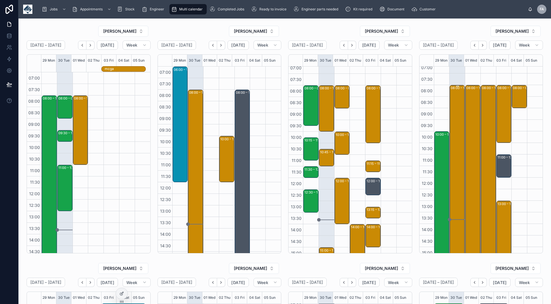
scroll to position [4, 0]
click at [350, 120] on div "14:00 – 16:00 Company Shop Ltd - 00325536 - 2 X REPAIRS - 2PM TIMED - S75 3DH" at bounding box center [357, 200] width 16 height 277
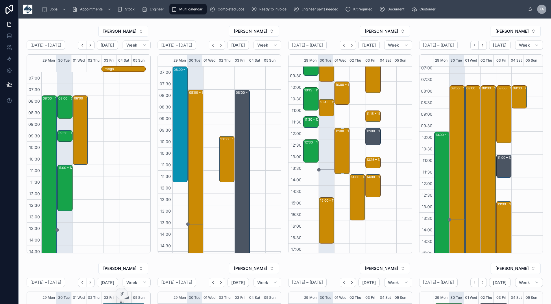
scroll to position [62, 0]
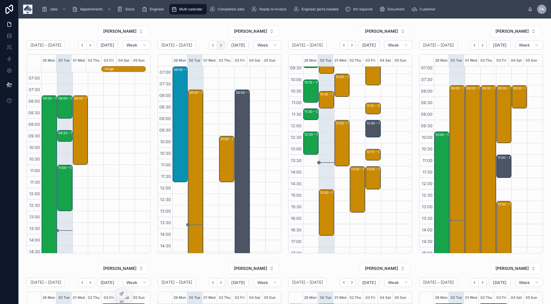
click at [220, 46] on icon "Next" at bounding box center [221, 45] width 4 height 4
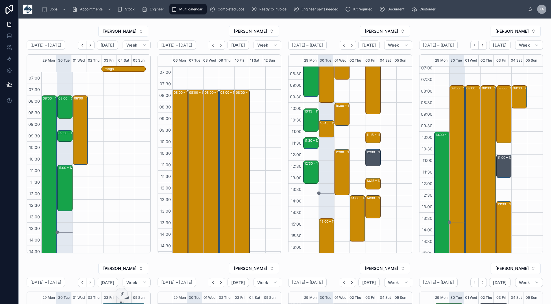
scroll to position [4, 0]
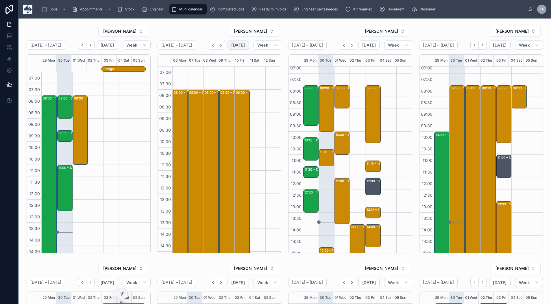
click at [237, 44] on span "[DATE]" at bounding box center [238, 44] width 14 height 5
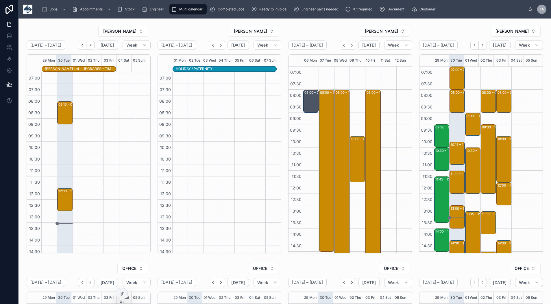
scroll to position [91, 0]
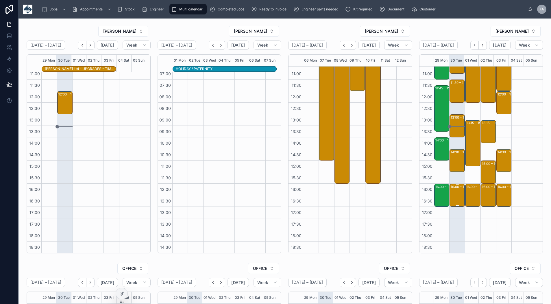
click at [454, 195] on div "16:00 – 17:00 Neath Council - 1x SVC / CU68 UZV / - 00324967 - SA10 7DF" at bounding box center [458, 195] width 14 height 22
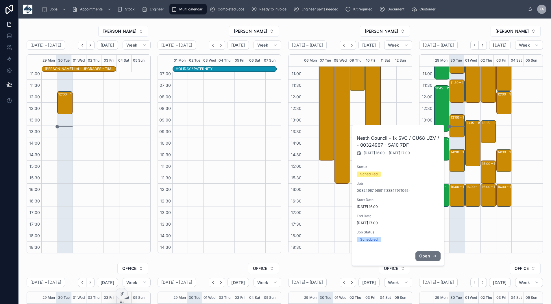
click at [421, 257] on span "Open" at bounding box center [424, 255] width 11 height 5
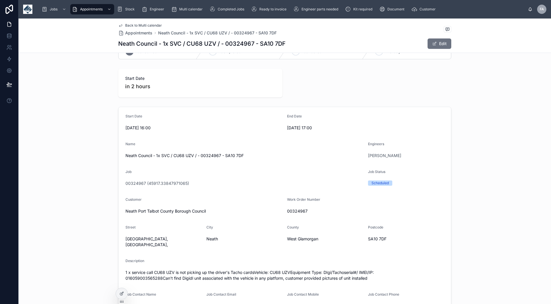
scroll to position [29, 0]
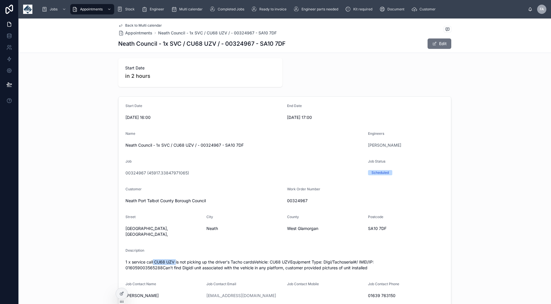
drag, startPoint x: 173, startPoint y: 255, endPoint x: 151, endPoint y: 257, distance: 22.3
click at [151, 259] on span "1 x service call CU68 UZV is not picking up the driver's Tacho cardsVehicle: CU…" at bounding box center [284, 265] width 318 height 12
copy span "CU68 UZV"
click at [128, 24] on span "Back to Multi calendar" at bounding box center [143, 25] width 37 height 5
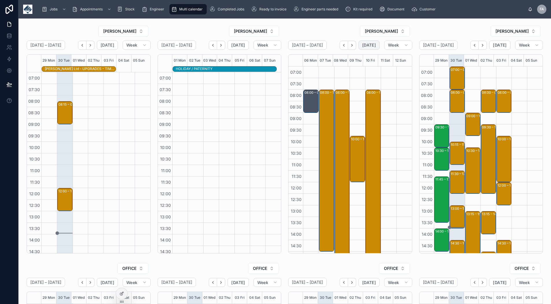
click at [363, 43] on span "[DATE]" at bounding box center [369, 44] width 14 height 5
